Goal: Task Accomplishment & Management: Complete application form

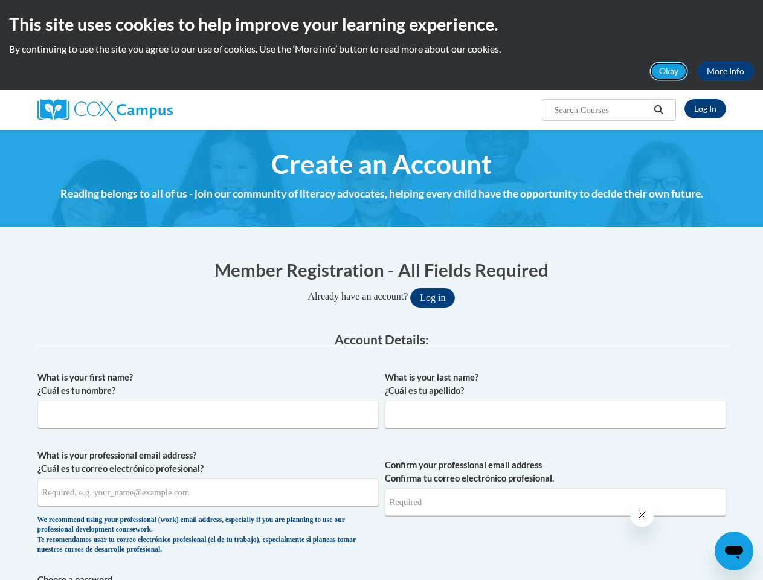
click at [669, 71] on button "Okay" at bounding box center [669, 71] width 39 height 19
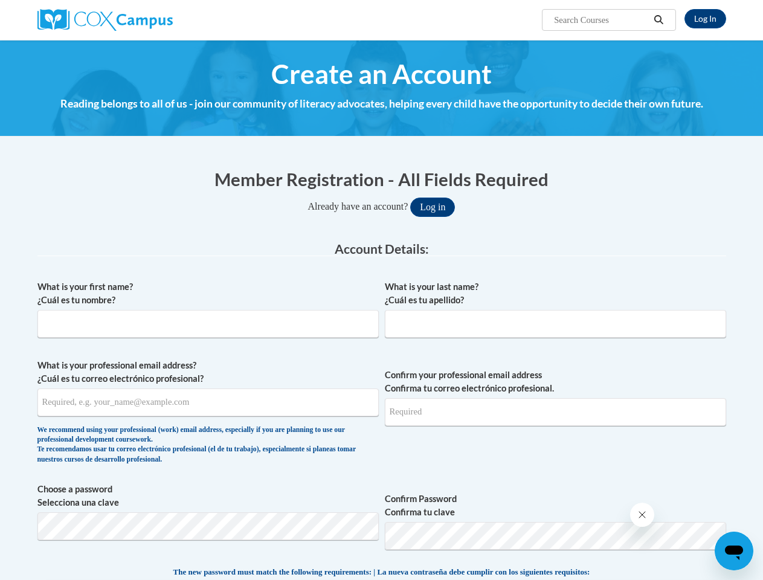
click at [659, 110] on h4 "Reading belongs to all of us - join our community of literacy advocates, helpin…" at bounding box center [381, 104] width 689 height 16
click at [208, 404] on input "What is your professional email address? ¿Cuál es tu correo electrónico profesi…" at bounding box center [207, 403] width 341 height 28
click at [555, 404] on input "Confirm your professional email address Confirma tu correo electrónico profesio…" at bounding box center [555, 412] width 341 height 28
